Goal: Task Accomplishment & Management: Use online tool/utility

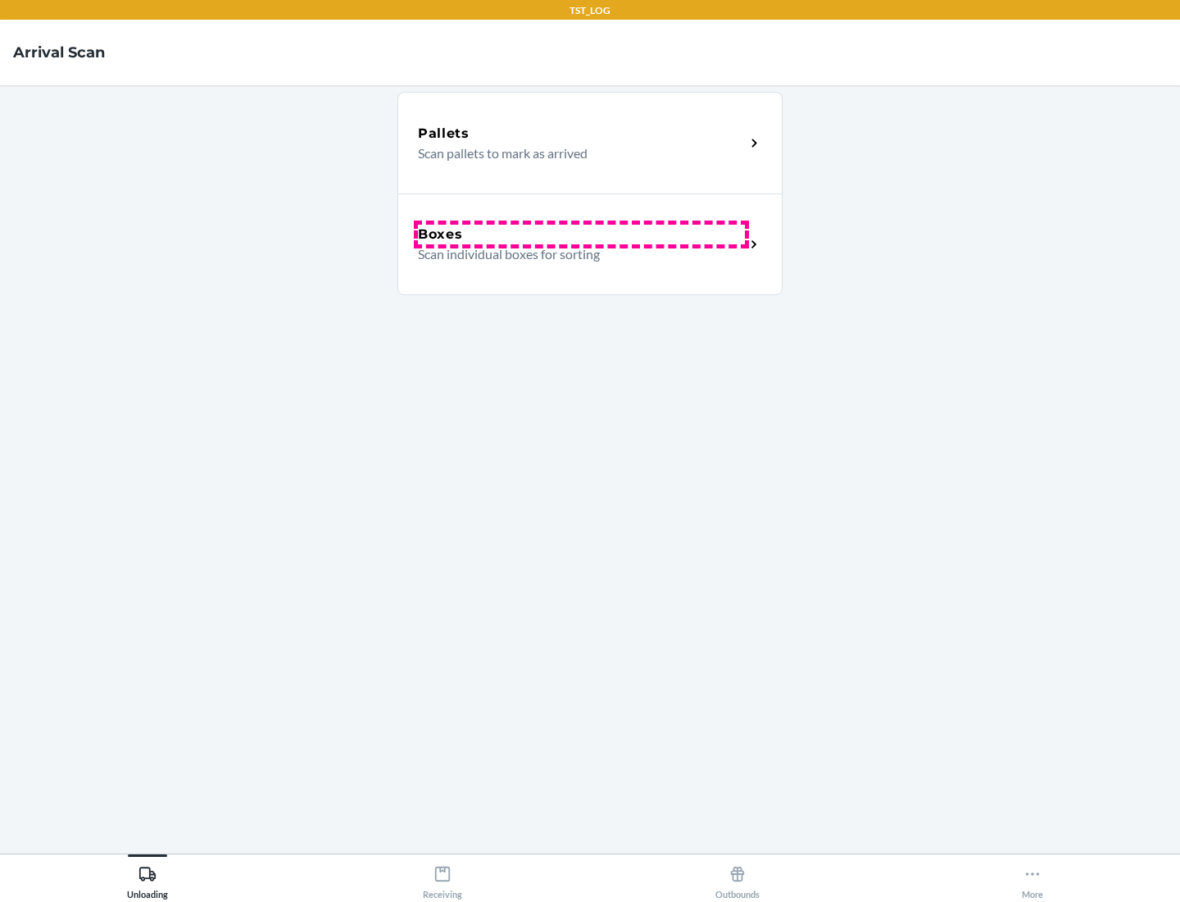
click at [581, 234] on div "Boxes" at bounding box center [581, 235] width 327 height 20
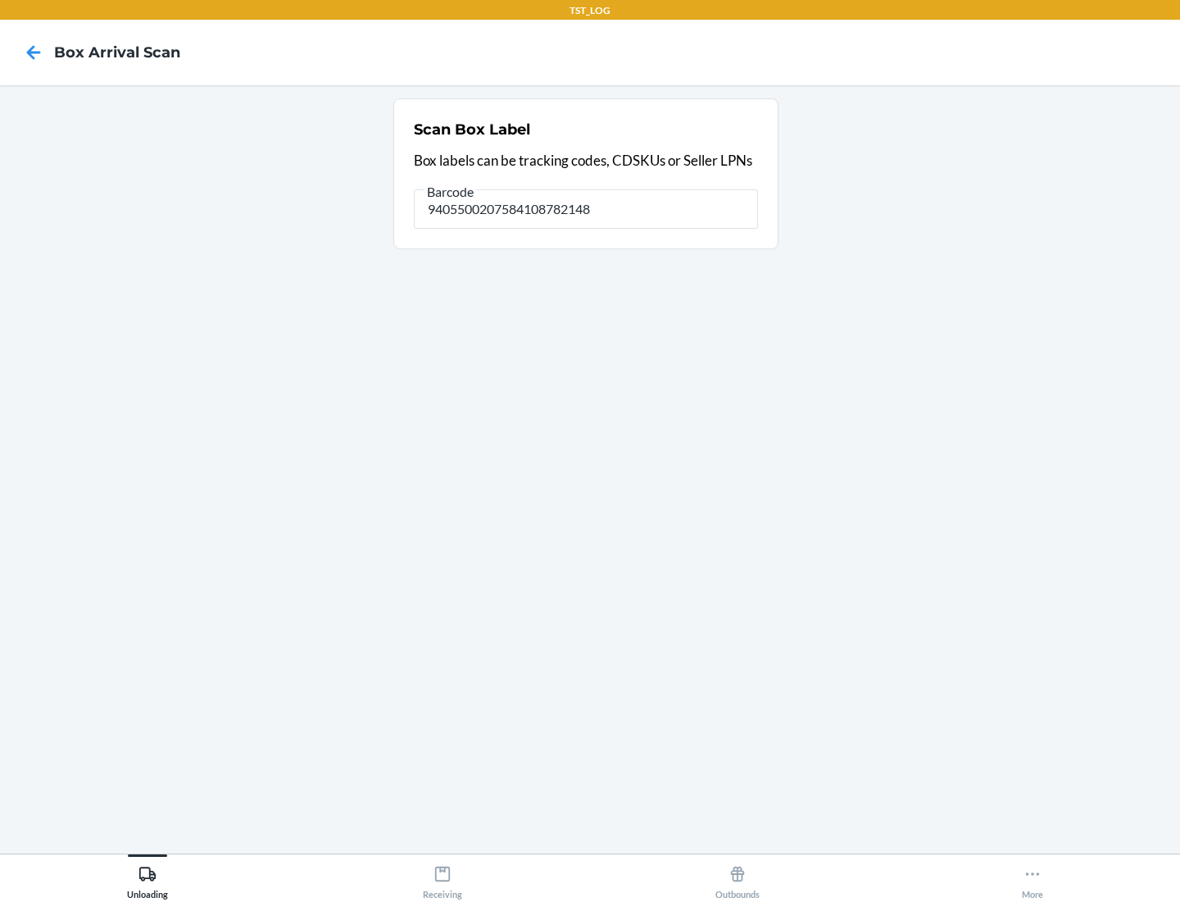
type input "9405500207584108782148"
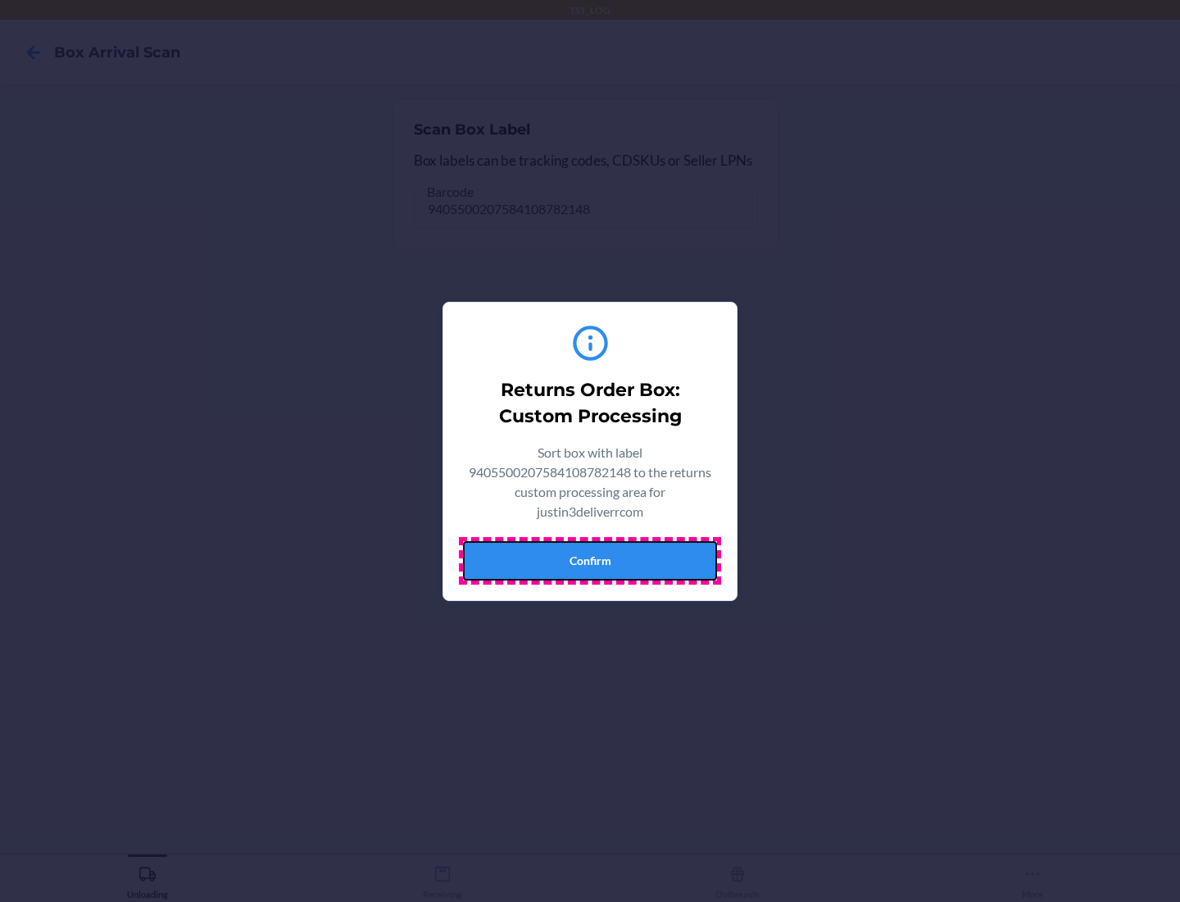
click at [590, 560] on button "Confirm" at bounding box center [590, 560] width 254 height 39
